Goal: Information Seeking & Learning: Learn about a topic

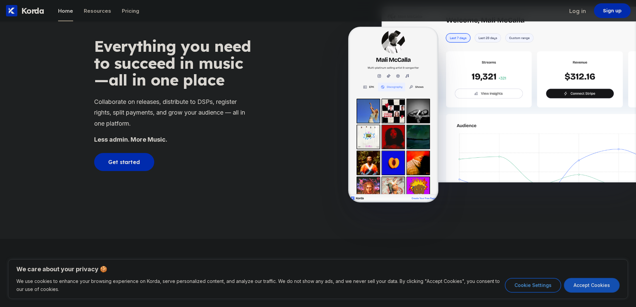
scroll to position [556, 0]
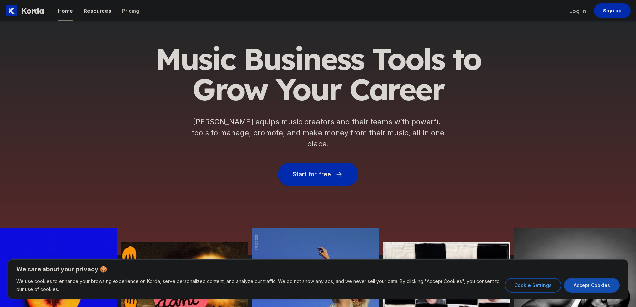
click at [103, 12] on div "Resources" at bounding box center [97, 11] width 27 height 6
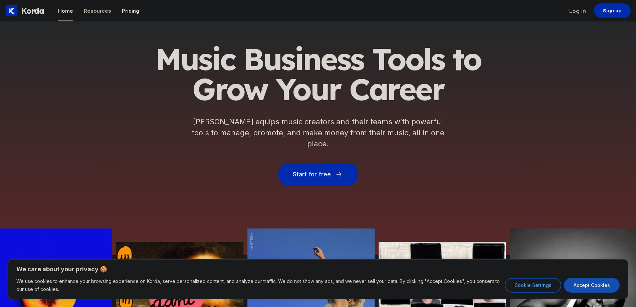
click at [131, 11] on div "Pricing" at bounding box center [130, 11] width 17 height 6
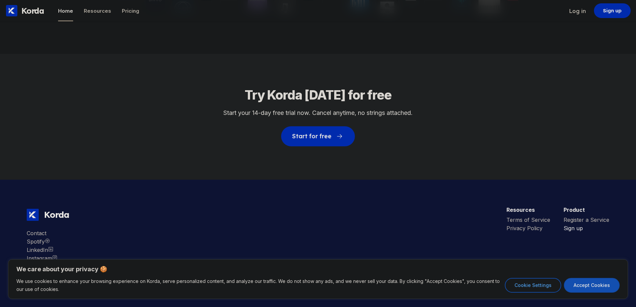
scroll to position [2297, 0]
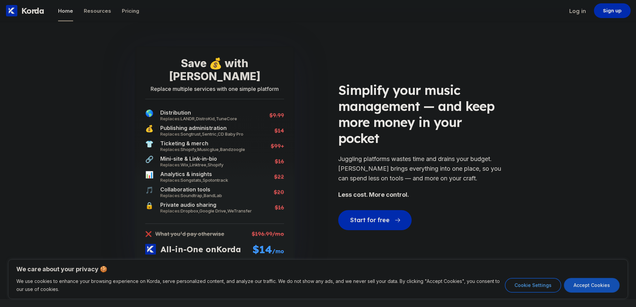
drag, startPoint x: 380, startPoint y: 194, endPoint x: 463, endPoint y: 85, distance: 136.9
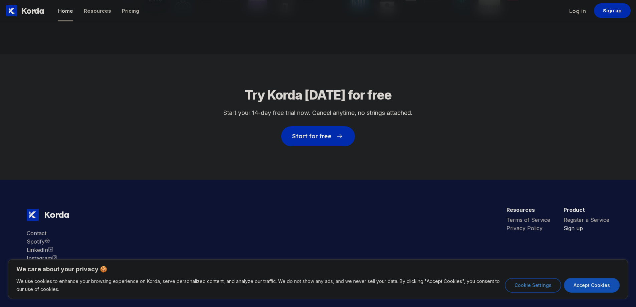
drag, startPoint x: 585, startPoint y: 84, endPoint x: 551, endPoint y: 281, distance: 199.7
click at [604, 287] on button "Accept Cookies" at bounding box center [591, 285] width 56 height 15
checkbox input "true"
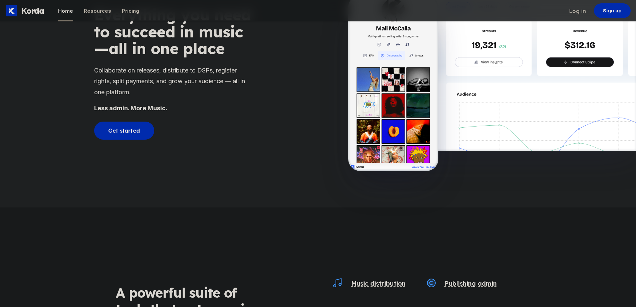
scroll to position [0, 0]
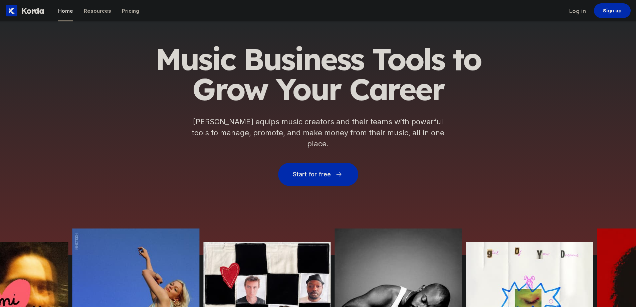
drag, startPoint x: 249, startPoint y: 214, endPoint x: 487, endPoint y: -34, distance: 343.3
